Goal: Check status: Check status

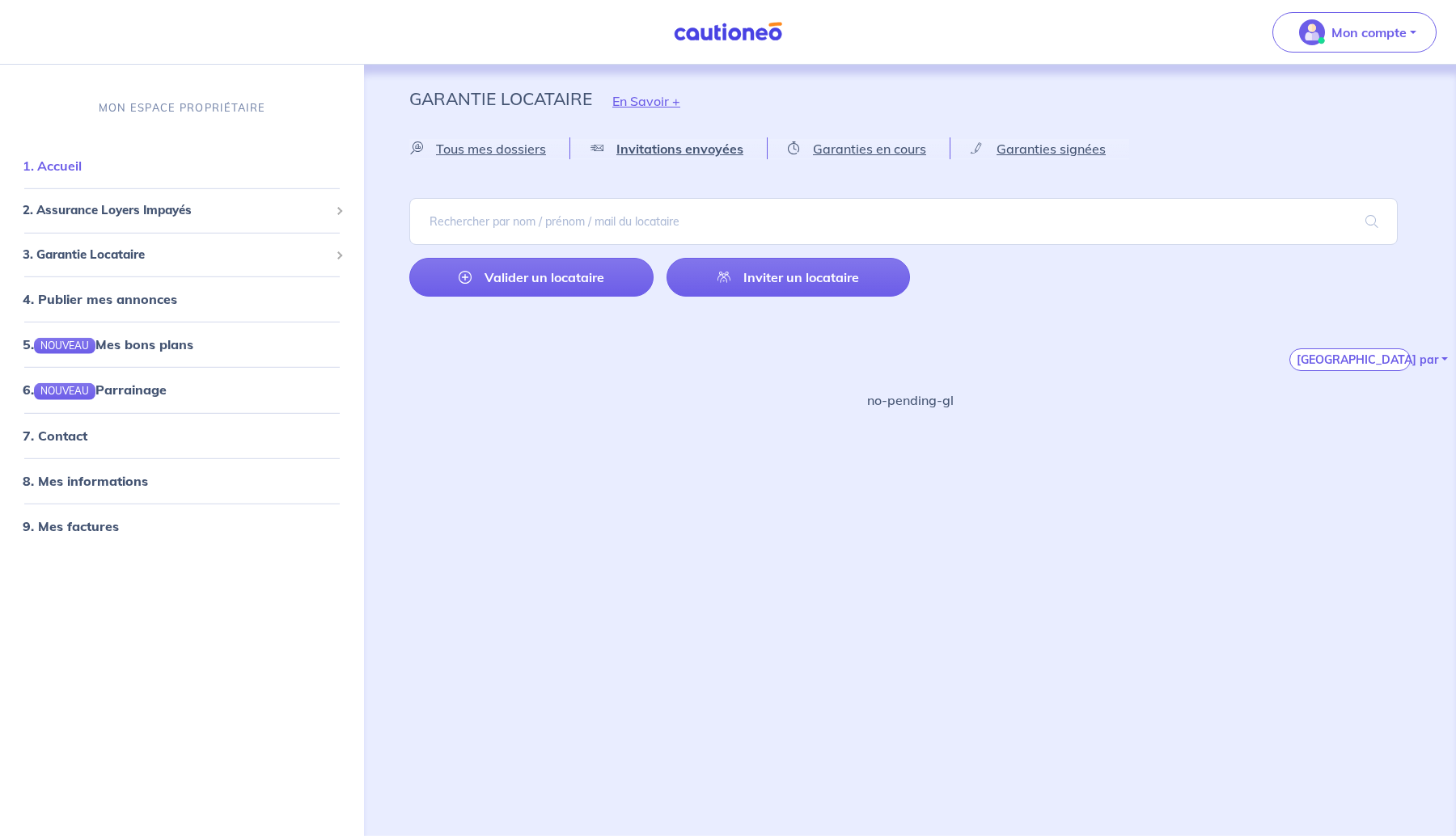
click at [61, 170] on link "1. Accueil" at bounding box center [52, 166] width 59 height 16
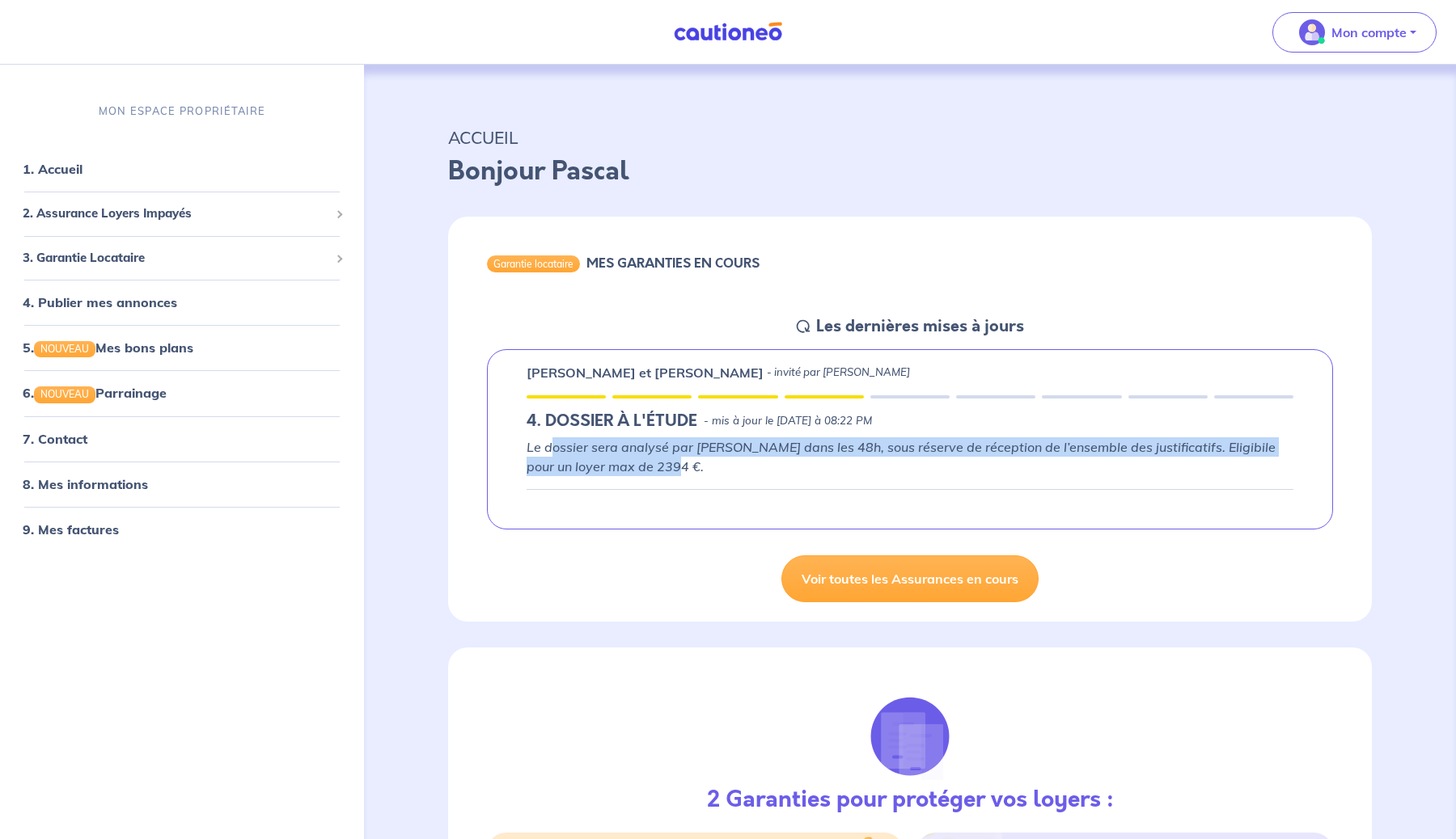
drag, startPoint x: 549, startPoint y: 447, endPoint x: 722, endPoint y: 463, distance: 173.7
click at [722, 463] on p "Le dossier sera analysé par [PERSON_NAME] dans les 48h, sous réserve de récepti…" at bounding box center [910, 456] width 766 height 38
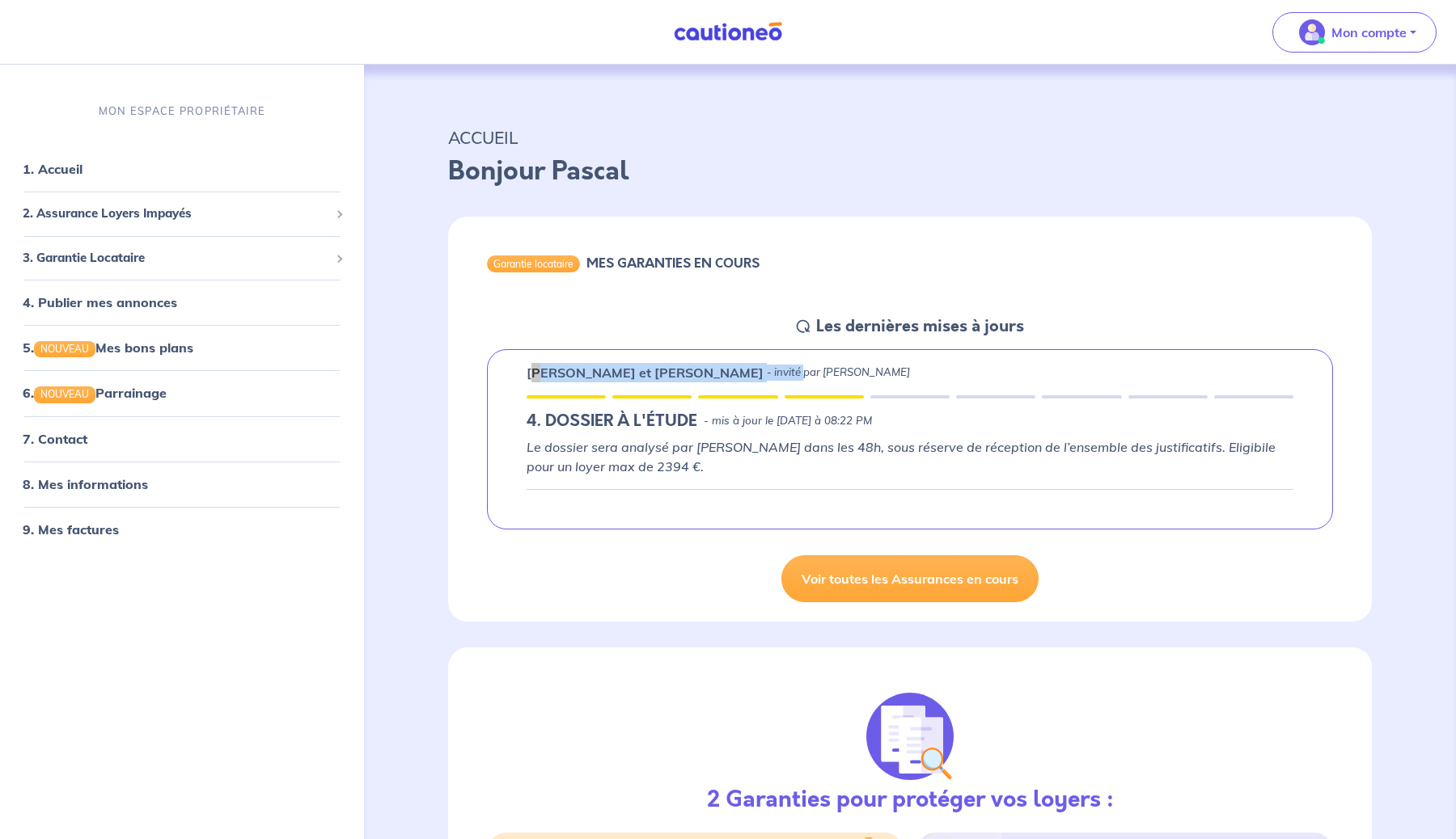
drag, startPoint x: 539, startPoint y: 371, endPoint x: 778, endPoint y: 372, distance: 239.0
click at [775, 371] on div "[PERSON_NAME] et [PERSON_NAME] - invité par [PERSON_NAME]" at bounding box center [718, 373] width 384 height 20
click at [778, 372] on p "- invité par [PERSON_NAME]" at bounding box center [837, 373] width 143 height 16
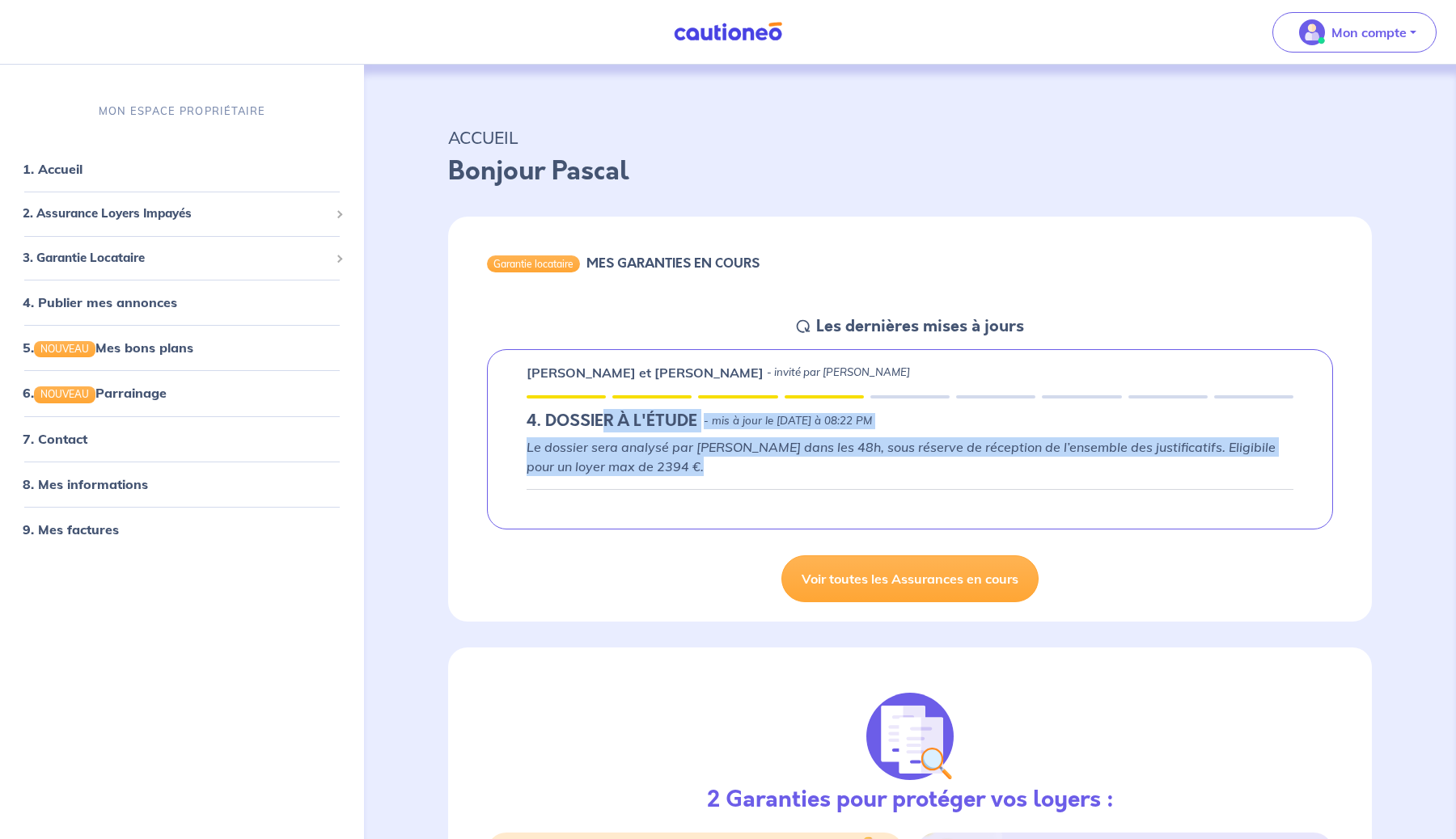
drag, startPoint x: 604, startPoint y: 425, endPoint x: 762, endPoint y: 483, distance: 168.3
click at [762, 483] on div "[PERSON_NAME] et [PERSON_NAME] - invité par [PERSON_NAME] 4. DOSSIER À L'ÉTUDE …" at bounding box center [910, 439] width 846 height 180
click at [762, 483] on div "Le dossier sera analysé par [PERSON_NAME] dans les 48h, sous réserve de récepti…" at bounding box center [910, 473] width 766 height 72
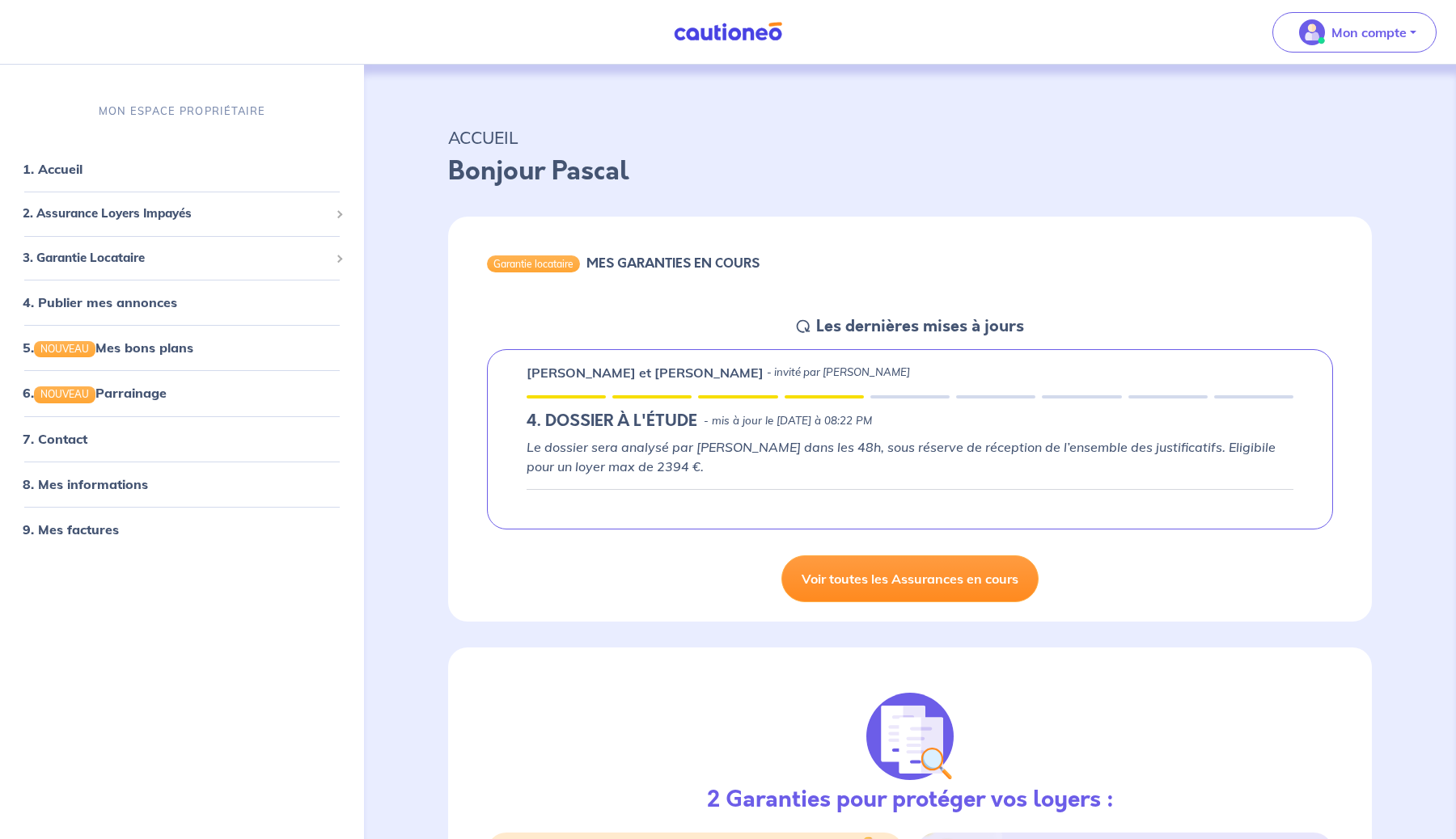
click at [886, 568] on link "Voir toutes les Assurances en cours" at bounding box center [910, 579] width 257 height 47
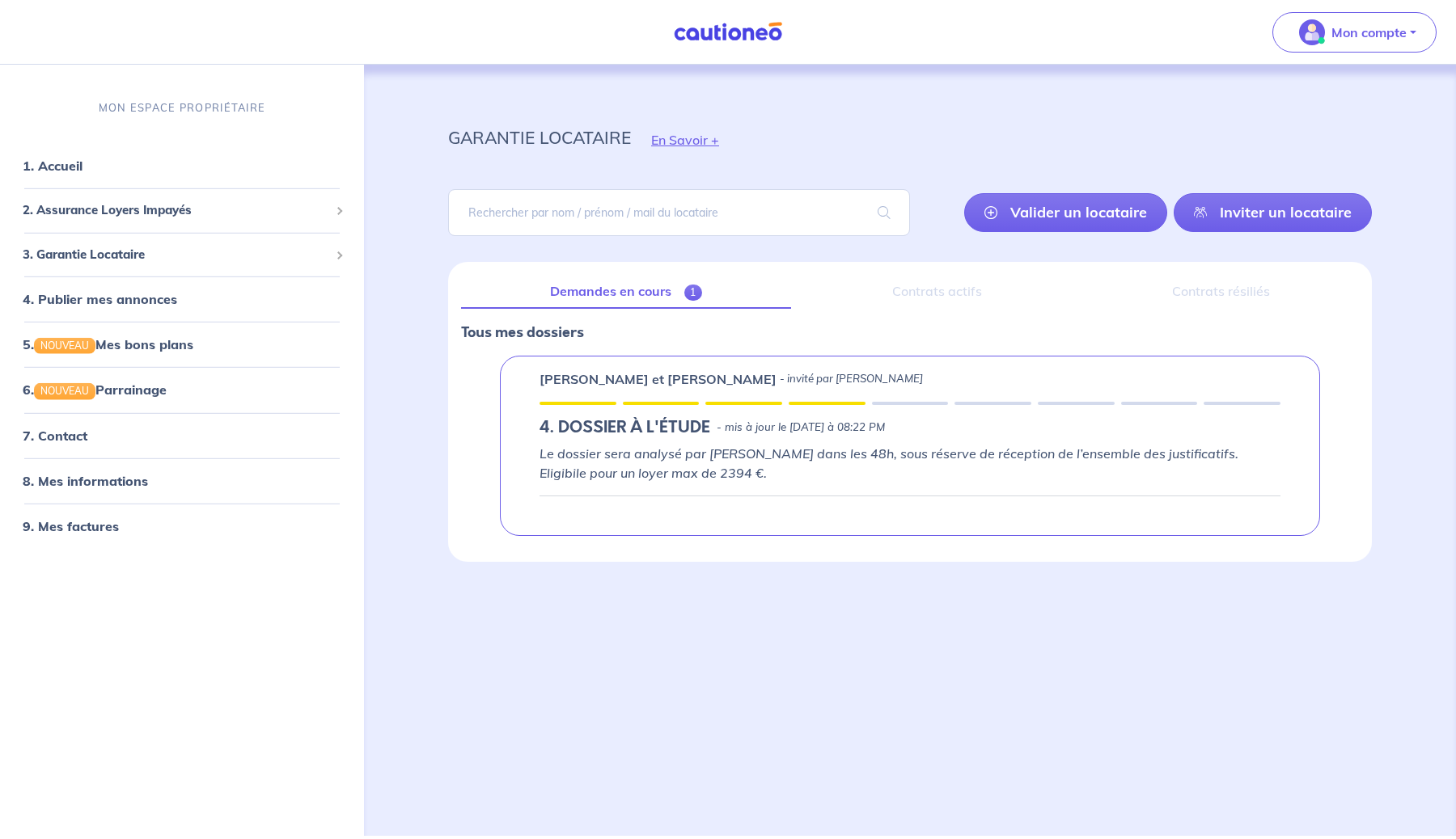
click at [705, 484] on div "Le dossier sera analysé par [PERSON_NAME] dans les 48h, sous réserve de récepti…" at bounding box center [910, 479] width 741 height 72
drag, startPoint x: 705, startPoint y: 484, endPoint x: 765, endPoint y: 468, distance: 62.1
click at [765, 468] on div "Le dossier sera analysé par [PERSON_NAME] dans les 48h, sous réserve de récepti…" at bounding box center [910, 479] width 741 height 72
click at [765, 468] on p "Le dossier sera analysé par [PERSON_NAME] dans les 48h, sous réserve de récepti…" at bounding box center [910, 462] width 741 height 38
